Goal: Task Accomplishment & Management: Use online tool/utility

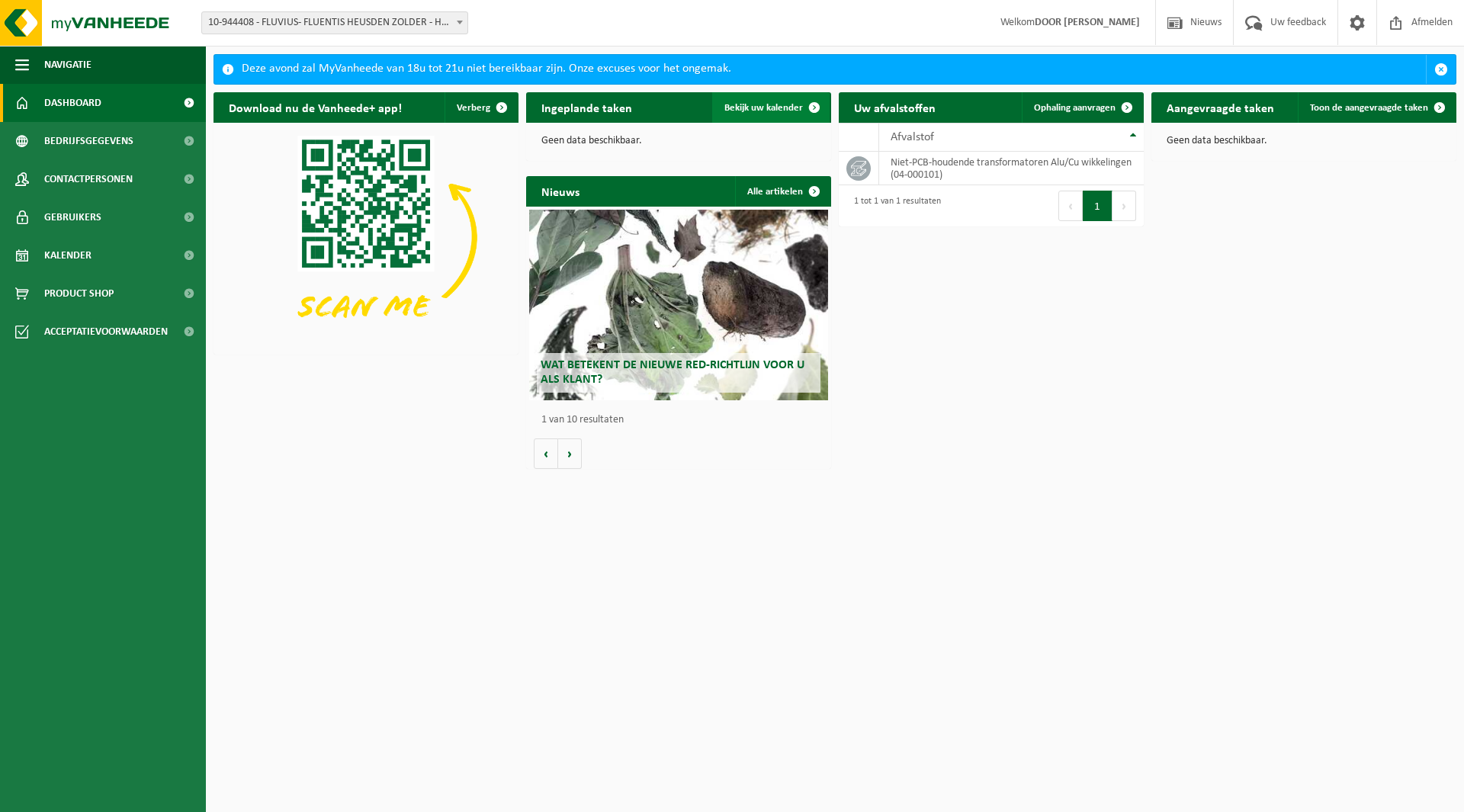
click at [775, 114] on link "Bekijk uw kalender" at bounding box center [771, 107] width 117 height 31
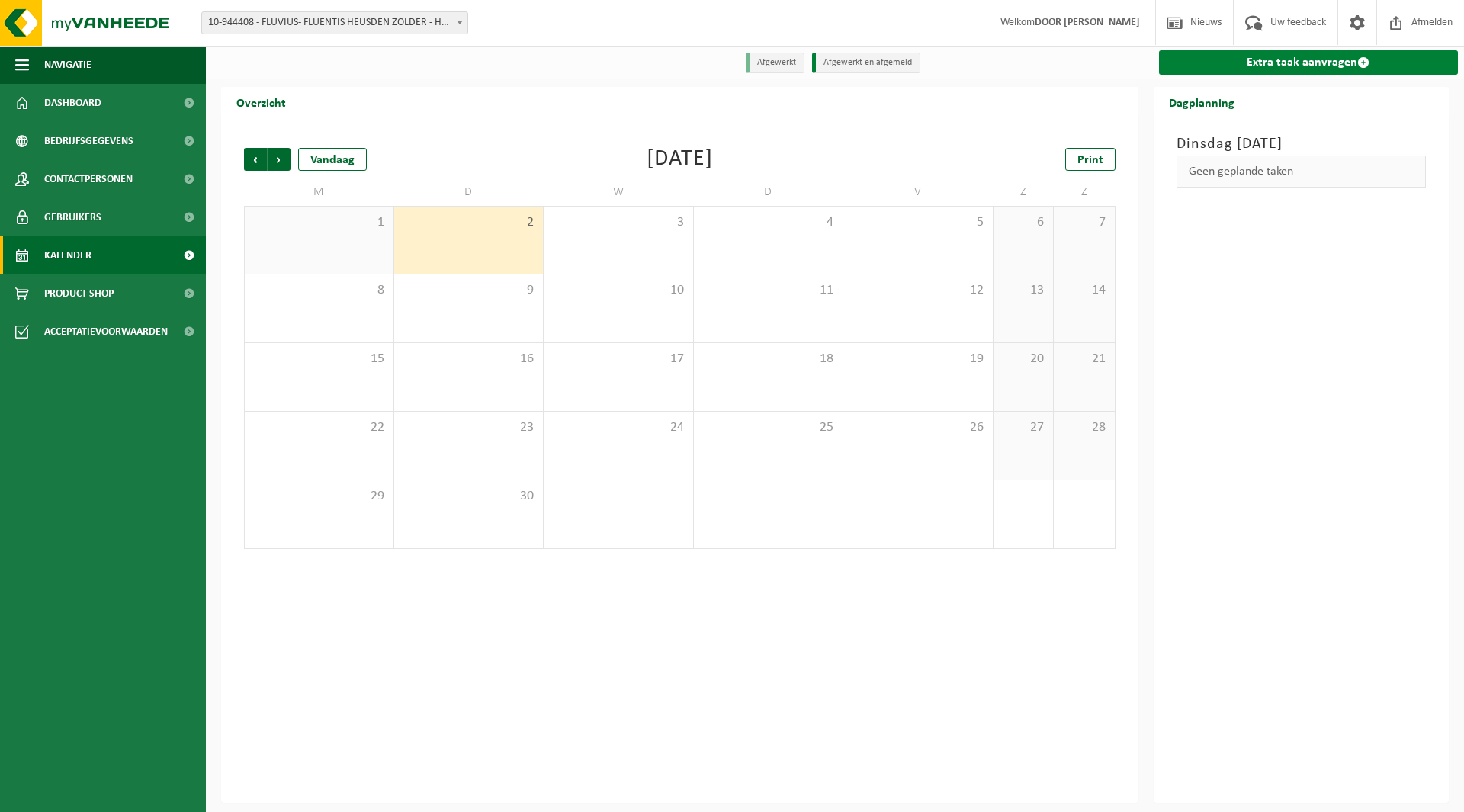
click at [1252, 68] on link "Extra taak aanvragen" at bounding box center [1308, 63] width 299 height 24
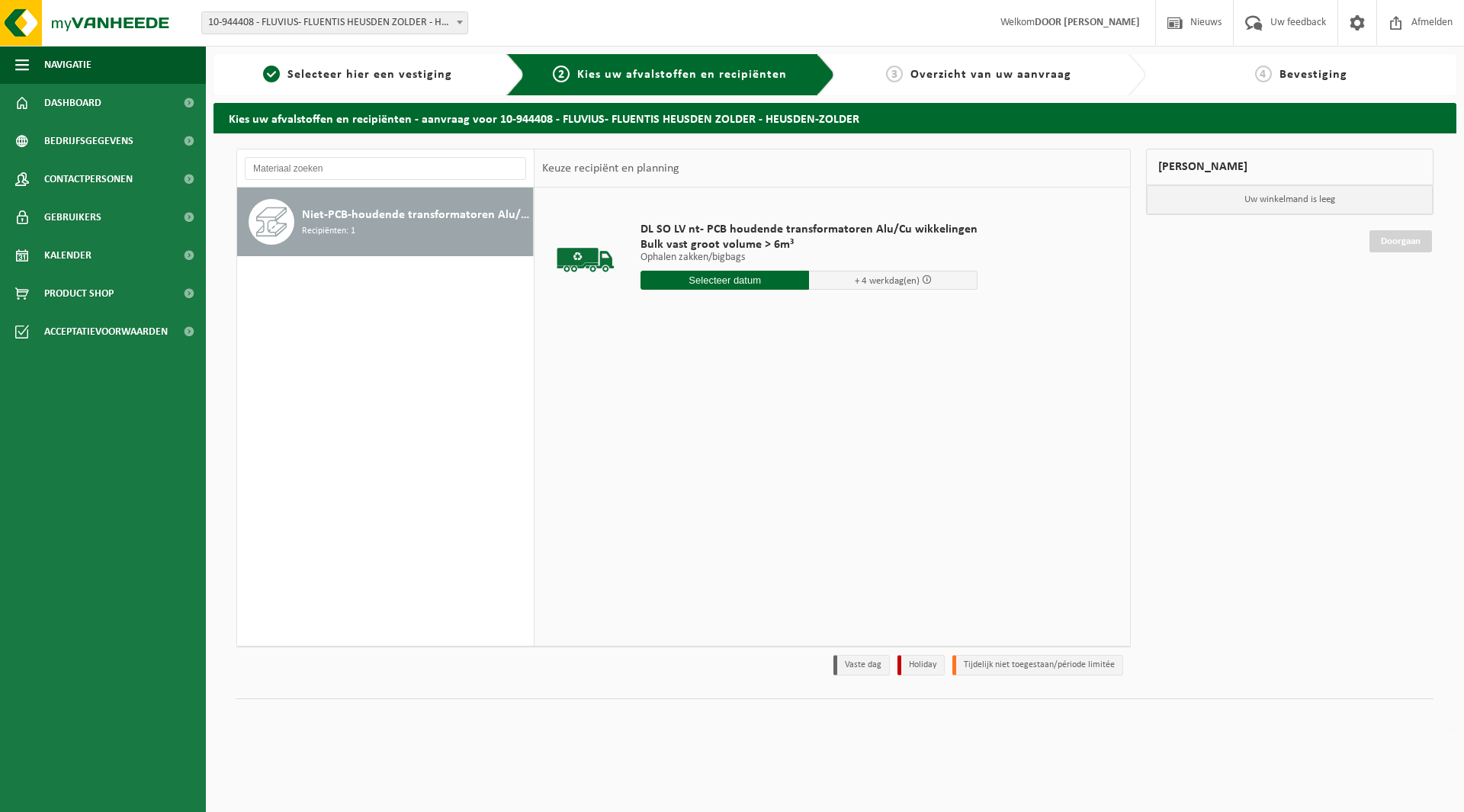
click at [693, 280] on input "text" at bounding box center [725, 280] width 169 height 19
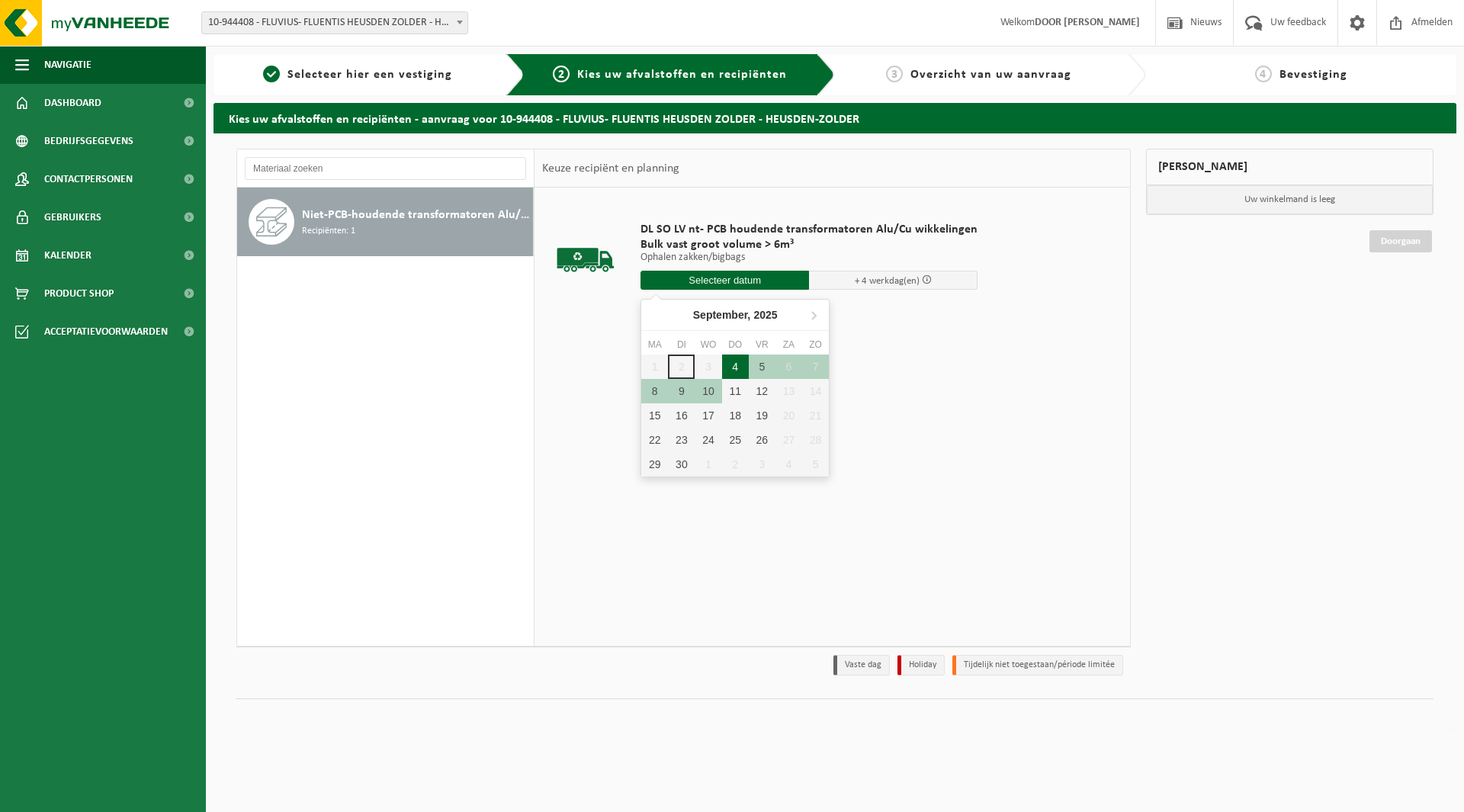
click at [729, 365] on div "4" at bounding box center [735, 367] width 26 height 24
type input "Van 2025-09-04"
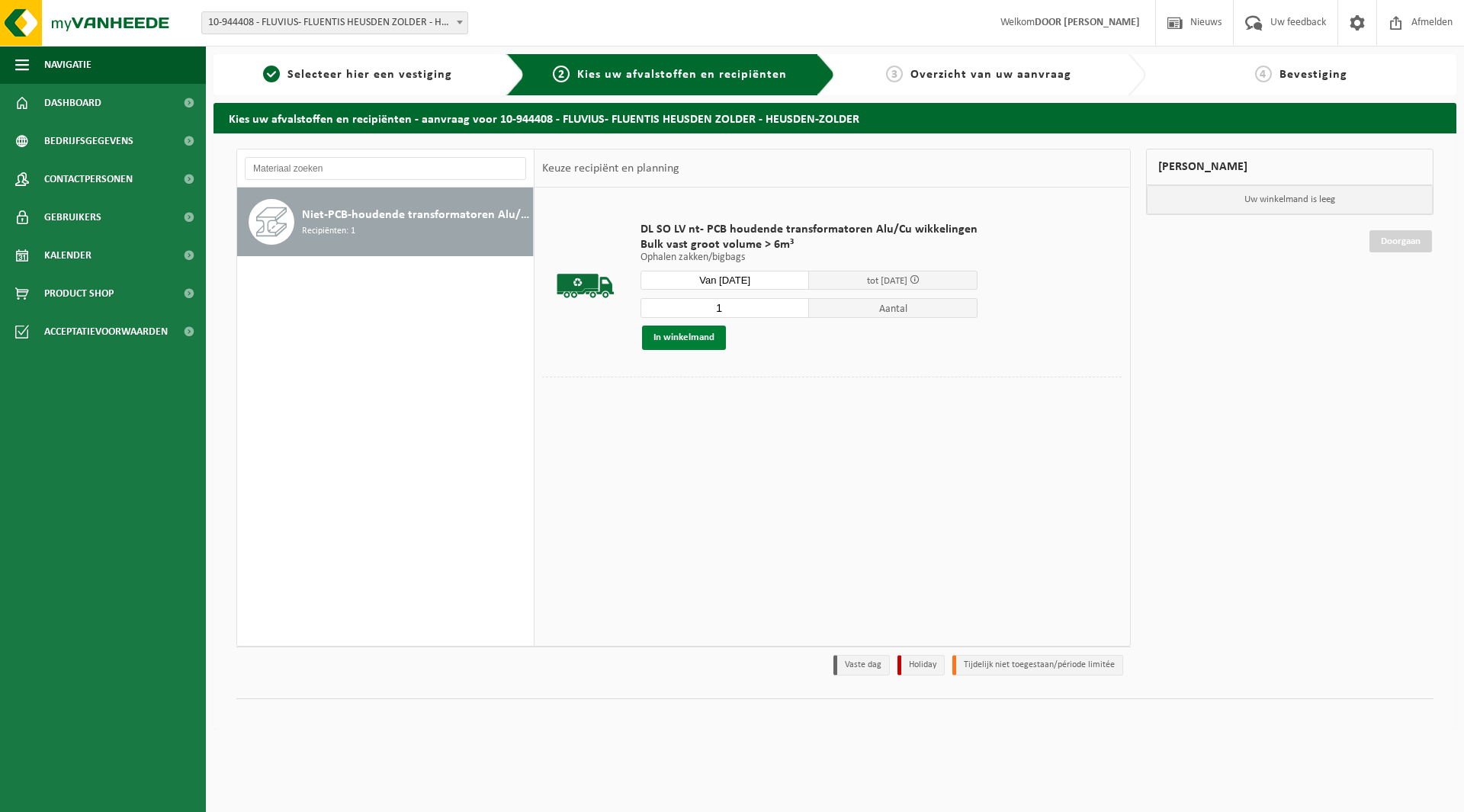
click at [699, 340] on button "In winkelmand" at bounding box center [684, 338] width 84 height 24
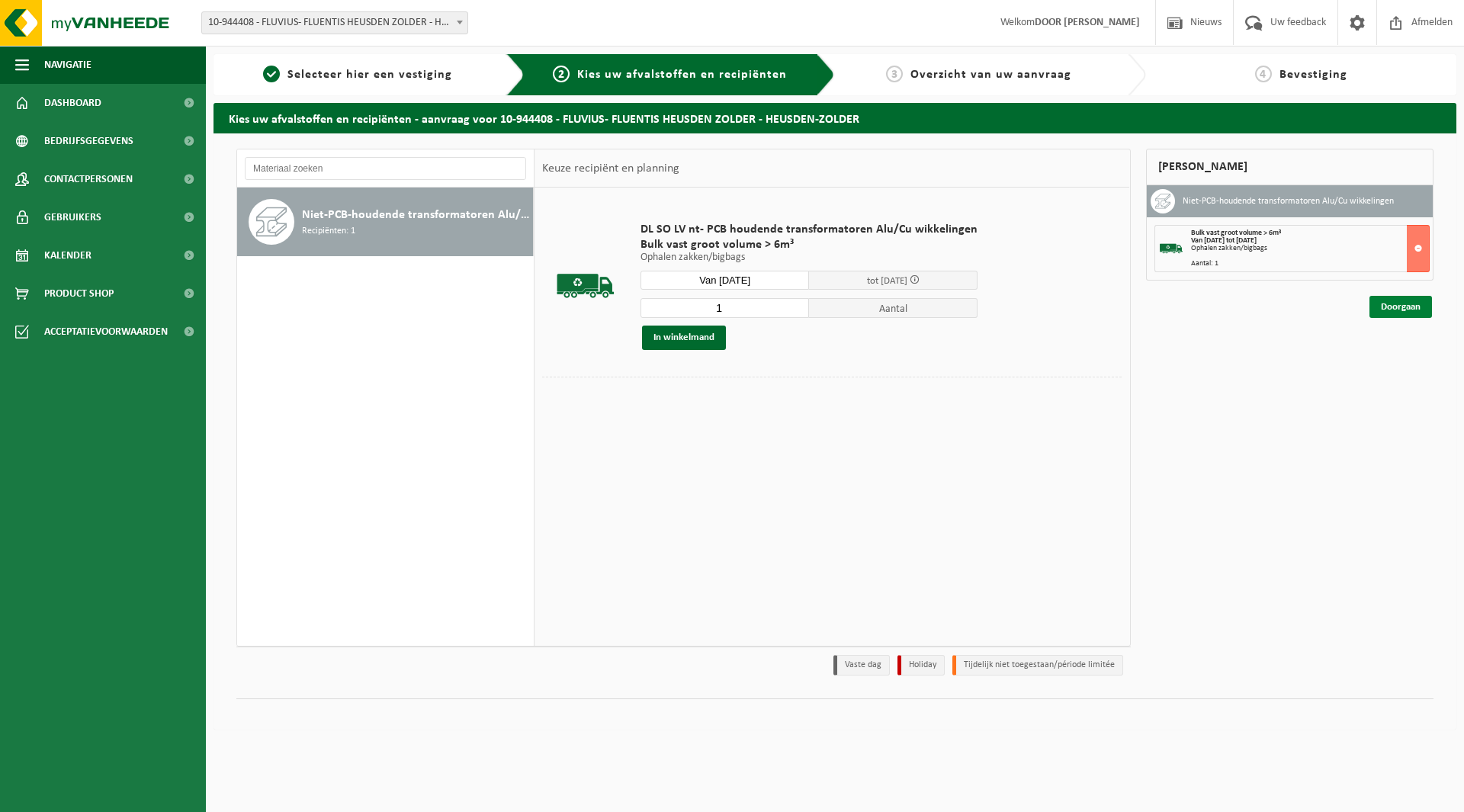
click at [1387, 304] on link "Doorgaan" at bounding box center [1400, 306] width 62 height 22
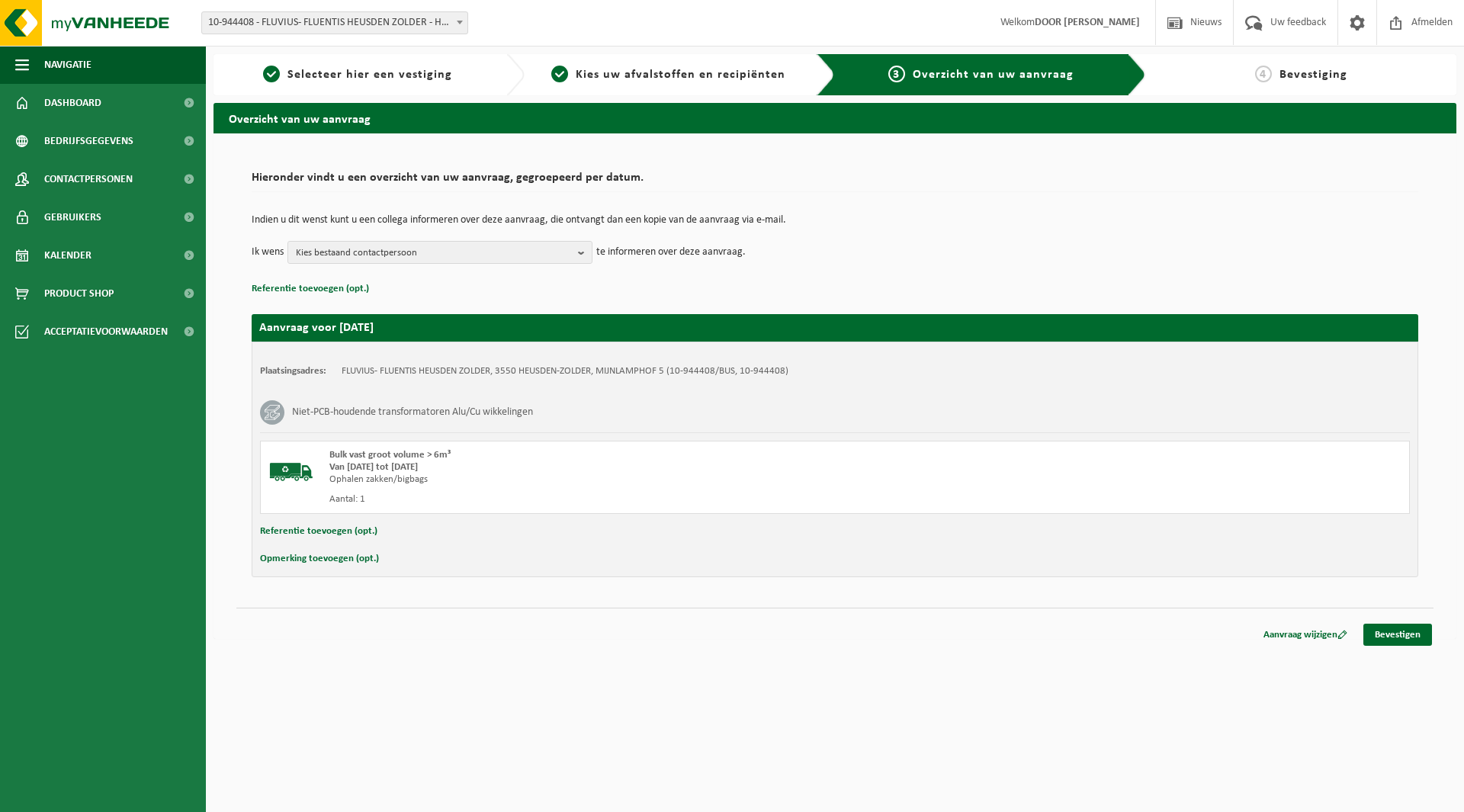
click at [336, 531] on button "Referentie toevoegen (opt.)" at bounding box center [319, 531] width 117 height 20
click at [460, 537] on input "text" at bounding box center [864, 533] width 1060 height 23
click at [364, 538] on input "text" at bounding box center [864, 533] width 1060 height 23
click at [382, 526] on input "text" at bounding box center [864, 533] width 1060 height 23
click at [471, 533] on input "620153; 50kVA; 12TF15412-40" at bounding box center [864, 533] width 1060 height 23
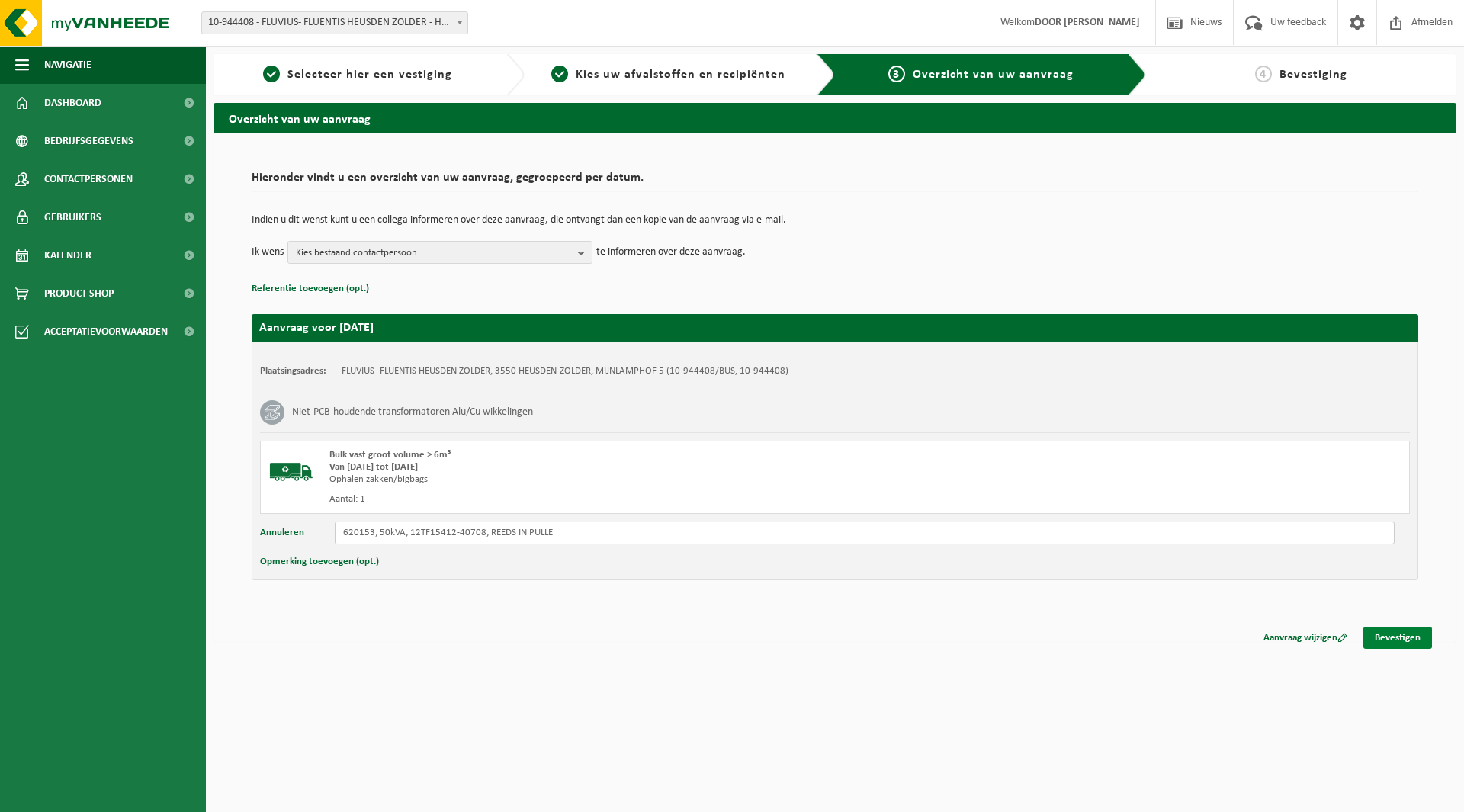
type input "620153; 50kVA; 12TF15412-40708; REEDS IN PULLE"
click at [1411, 641] on link "Bevestigen" at bounding box center [1397, 637] width 68 height 22
